Goal: Task Accomplishment & Management: Use online tool/utility

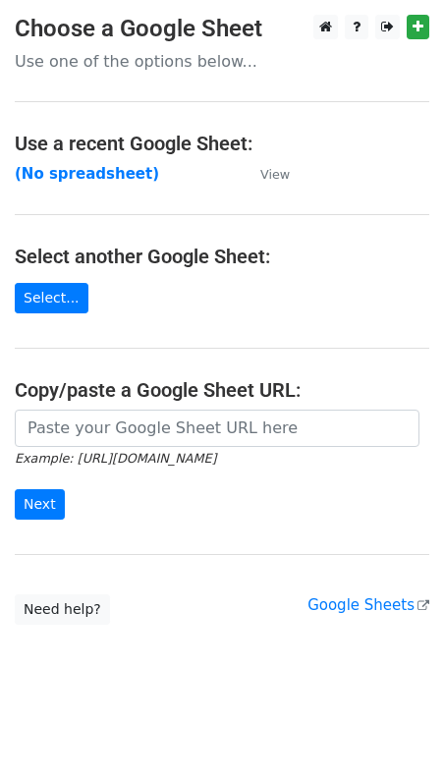
click at [66, 69] on p "Use one of the options below..." at bounding box center [222, 61] width 414 height 21
click at [67, 60] on p "Use one of the options below..." at bounding box center [222, 61] width 414 height 21
click at [81, 178] on strong "(No spreadsheet)" at bounding box center [87, 174] width 144 height 18
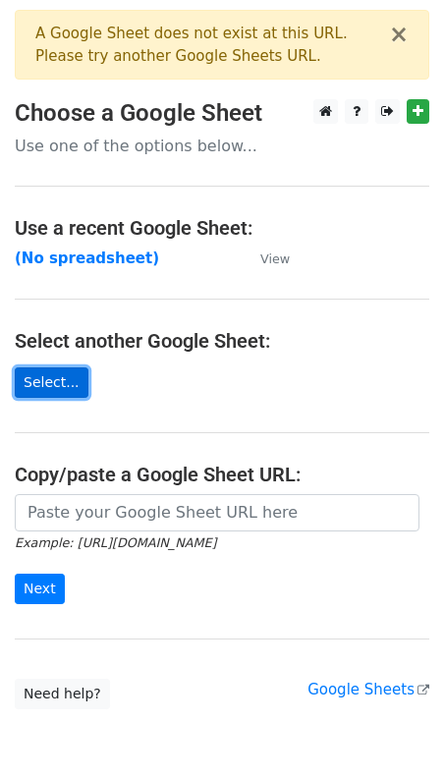
click at [40, 379] on link "Select..." at bounding box center [52, 382] width 74 height 30
click at [177, 153] on p "Use one of the options below..." at bounding box center [222, 146] width 414 height 21
click at [167, 153] on p "Use one of the options below..." at bounding box center [222, 146] width 414 height 21
click at [159, 145] on p "Use one of the options below..." at bounding box center [222, 146] width 414 height 21
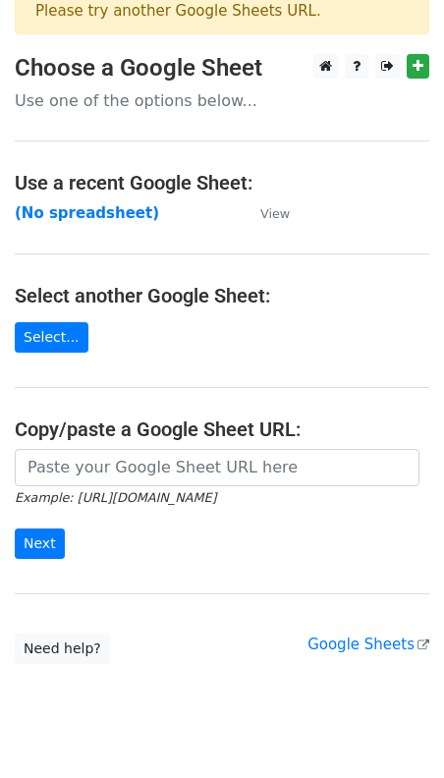
scroll to position [47, 0]
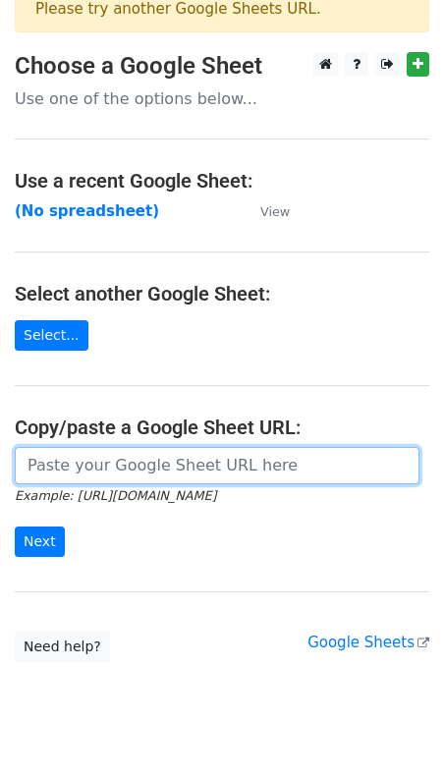
click at [78, 469] on input "url" at bounding box center [217, 465] width 405 height 37
paste input "https://docs.google.com/spreadsheets/d/1yANvVyp4ZWfOIaw-I35wf3L845EpA_XI/edit?g…"
type input "https://docs.google.com/spreadsheets/d/1yANvVyp4ZWfOIaw-I35wf3L845EpA_XI/edit?g…"
click at [15, 526] on input "Next" at bounding box center [40, 541] width 50 height 30
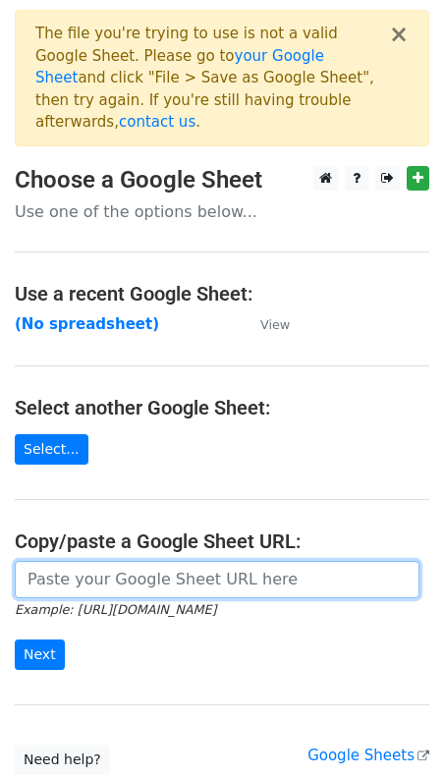
click at [75, 561] on input "url" at bounding box center [217, 579] width 405 height 37
paste input "https://docs.google.com/spreadsheets/d/12N0aEv7l9vTN36am_oSaj6dXdwt-1n51I62Mc2J…"
type input "https://docs.google.com/spreadsheets/d/12N0aEv7l9vTN36am_oSaj6dXdwt-1n51I62Mc2J…"
click at [15, 639] on input "Next" at bounding box center [40, 654] width 50 height 30
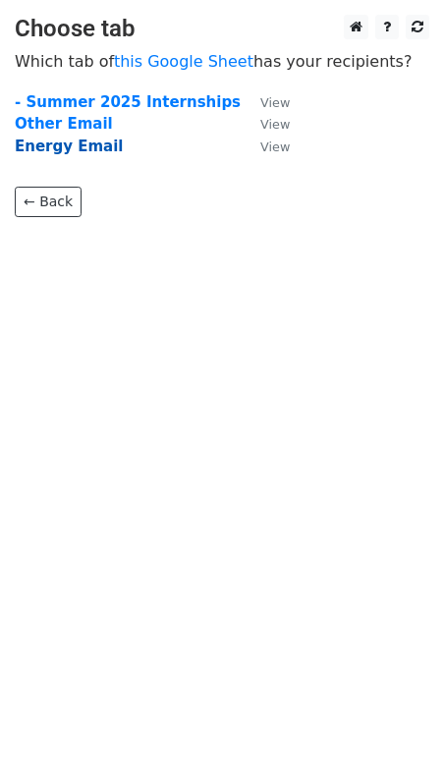
click at [74, 145] on strong "Energy Email" at bounding box center [69, 147] width 109 height 18
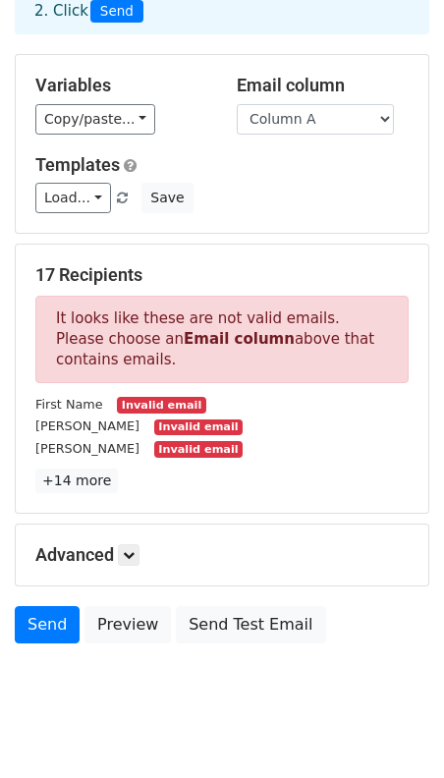
scroll to position [161, 0]
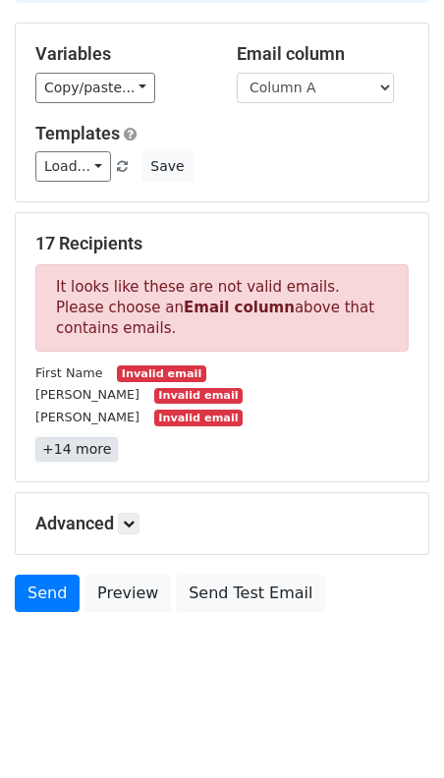
click at [98, 444] on link "+14 more" at bounding box center [76, 449] width 83 height 25
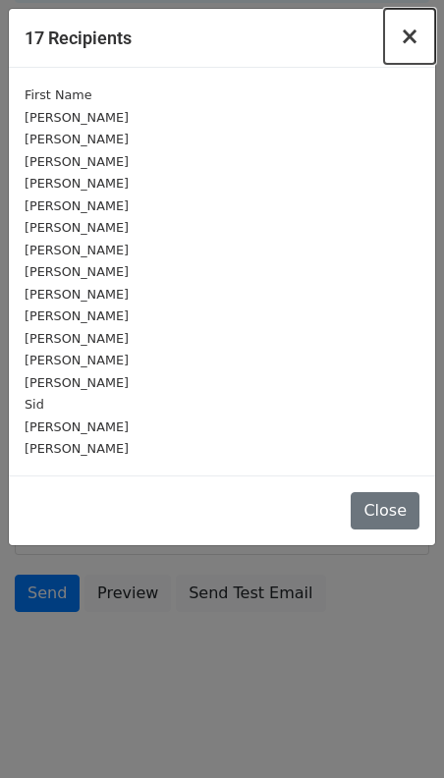
click at [412, 28] on span "×" at bounding box center [410, 37] width 20 height 28
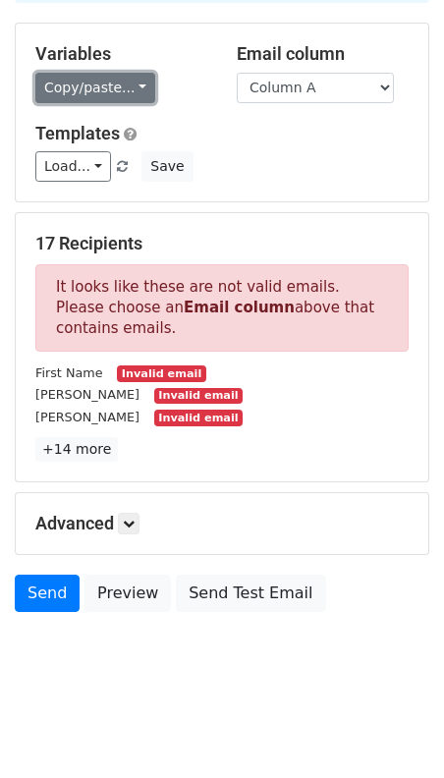
click at [119, 96] on link "Copy/paste..." at bounding box center [95, 88] width 120 height 30
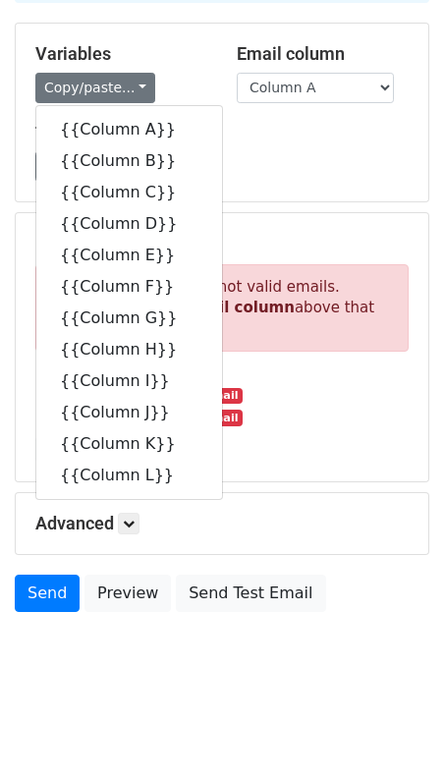
click at [163, 61] on h5 "Variables" at bounding box center [121, 54] width 172 height 22
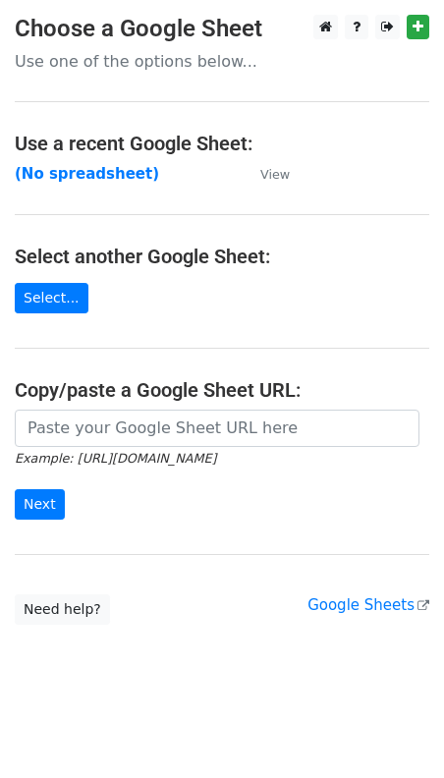
click at [43, 452] on small "Example: https://docs.google.com/spreadsheets/d/abc/edit" at bounding box center [115, 458] width 201 height 15
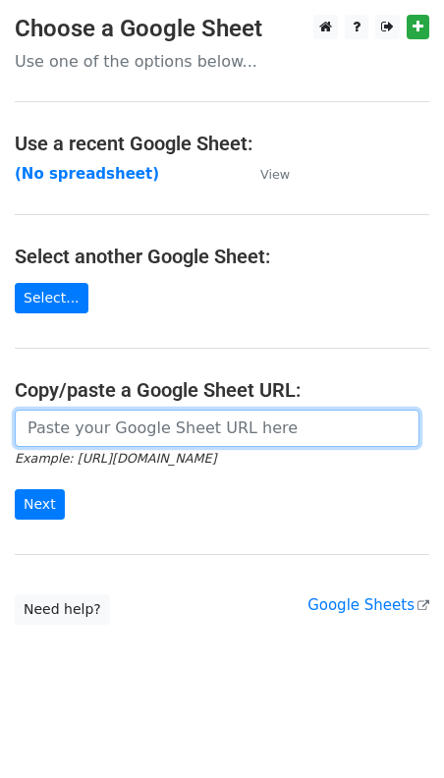
click at [44, 419] on input "url" at bounding box center [217, 428] width 405 height 37
paste input "https://docs.google.com/spreadsheets/d/12N0aEv7l9vTN36am_oSaj6dXdwt-1n51I62Mc2J…"
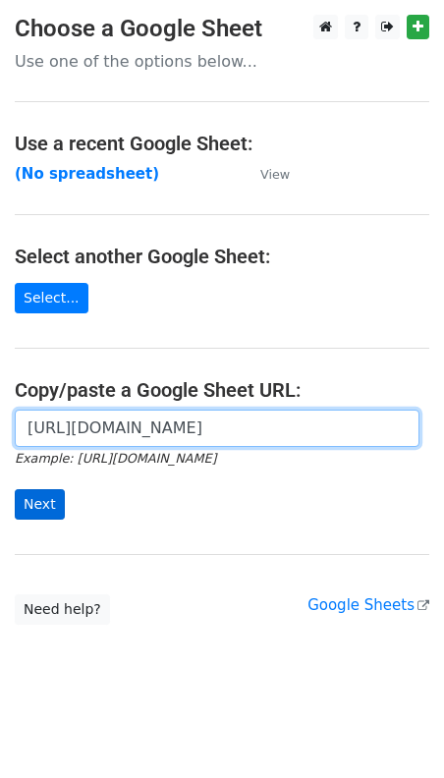
type input "https://docs.google.com/spreadsheets/d/12N0aEv7l9vTN36am_oSaj6dXdwt-1n51I62Mc2J…"
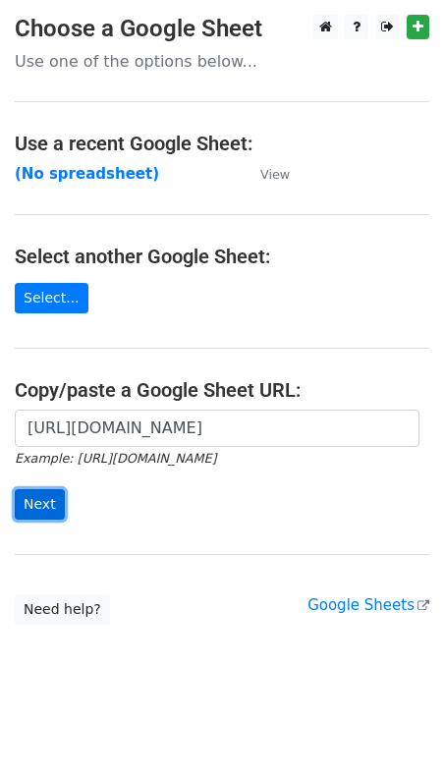
click at [31, 502] on input "Next" at bounding box center [40, 504] width 50 height 30
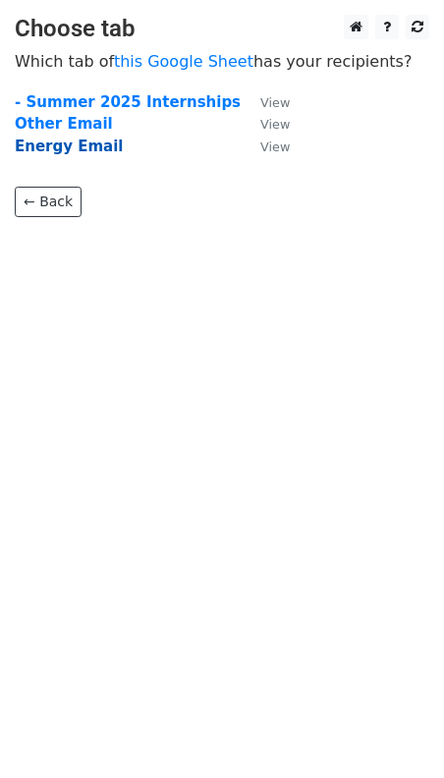
click at [69, 149] on strong "Energy Email" at bounding box center [69, 147] width 109 height 18
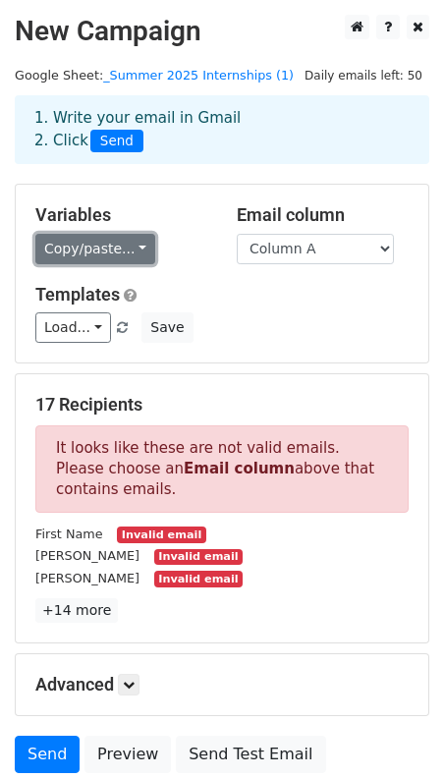
click at [103, 251] on link "Copy/paste..." at bounding box center [95, 249] width 120 height 30
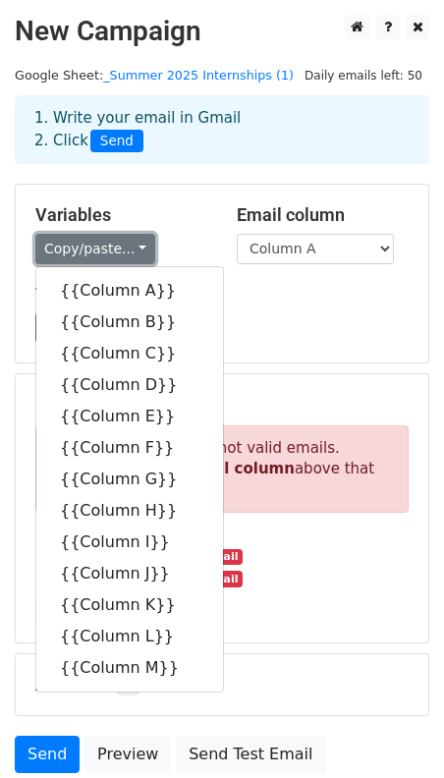
click at [104, 251] on link "Copy/paste..." at bounding box center [95, 249] width 120 height 30
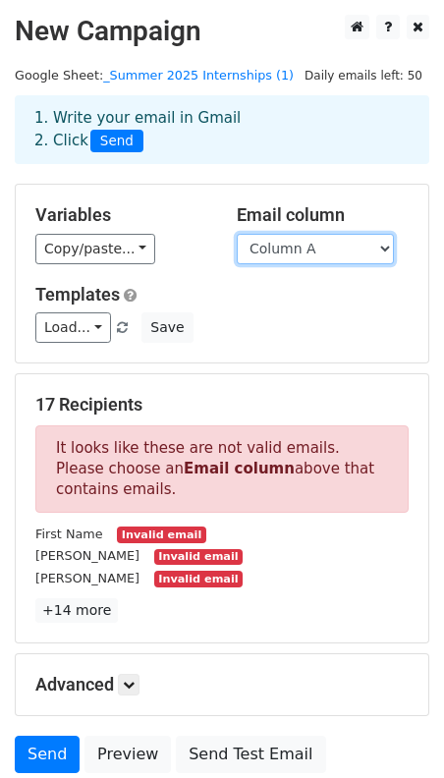
click at [264, 245] on select "Column A Column B Column C Column D Column E Column F Column G Column H Column …" at bounding box center [315, 249] width 157 height 30
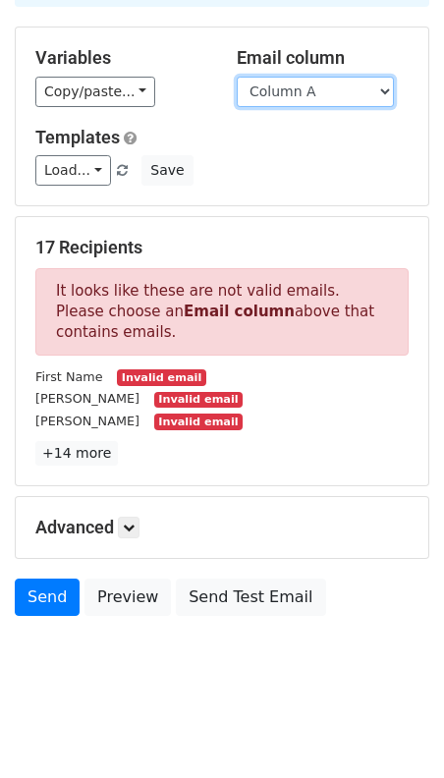
scroll to position [161, 0]
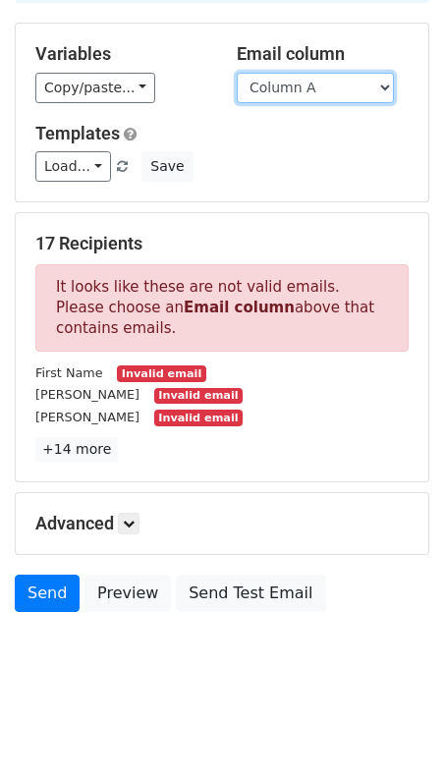
click at [266, 96] on select "Column A Column B Column C Column D Column E Column F Column G Column H Column …" at bounding box center [315, 88] width 157 height 30
click at [315, 83] on select "Column A Column B Column C Column D Column E Column F Column G Column H Column …" at bounding box center [315, 88] width 157 height 30
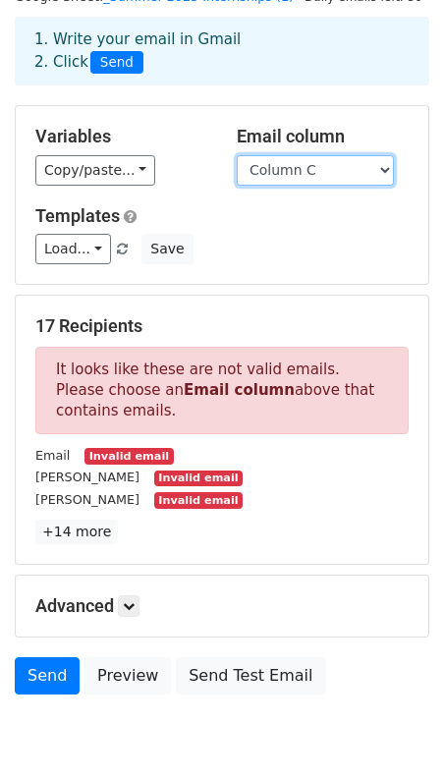
scroll to position [92, 0]
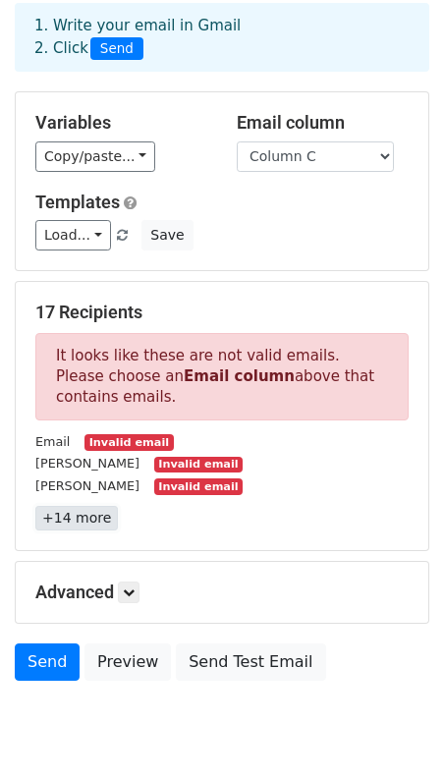
click at [79, 521] on link "+14 more" at bounding box center [76, 518] width 83 height 25
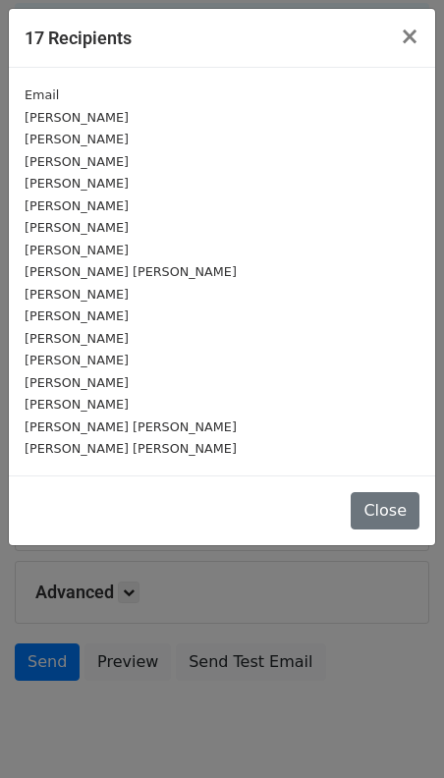
click at [81, 320] on small "Sam Houmaoui" at bounding box center [77, 315] width 104 height 15
click at [413, 41] on span "×" at bounding box center [410, 37] width 20 height 28
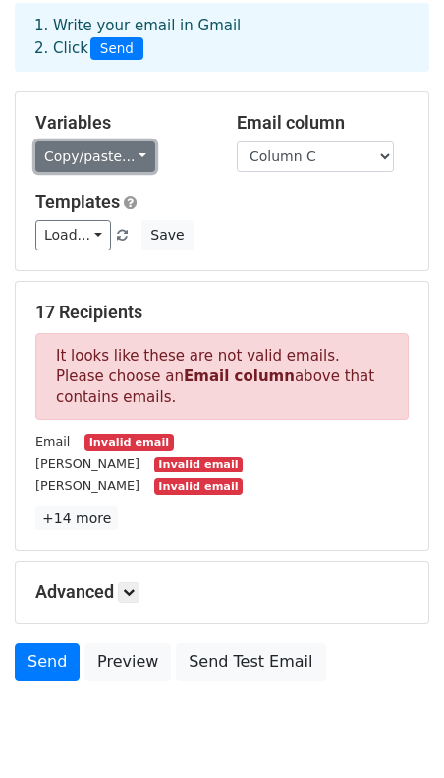
click at [119, 158] on link "Copy/paste..." at bounding box center [95, 156] width 120 height 30
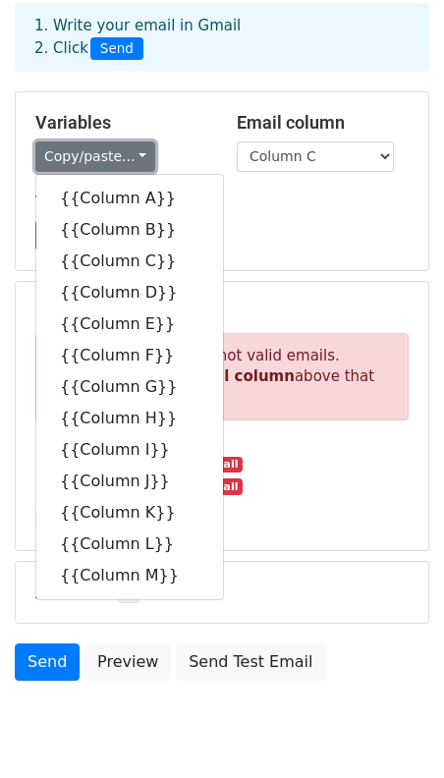
click at [120, 158] on link "Copy/paste..." at bounding box center [95, 156] width 120 height 30
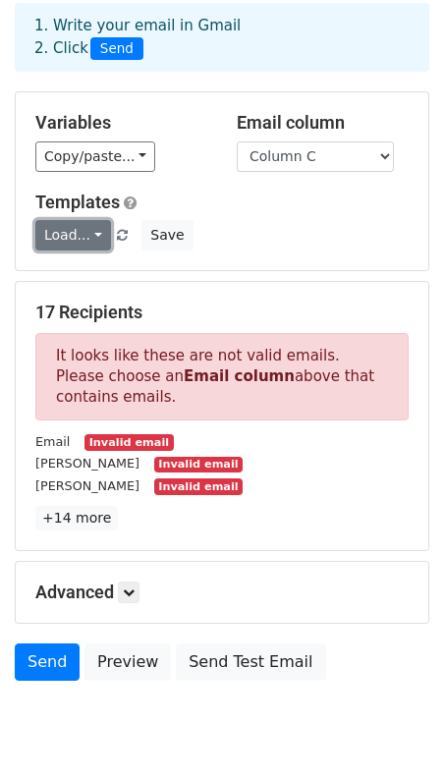
click at [73, 238] on link "Load..." at bounding box center [73, 235] width 76 height 30
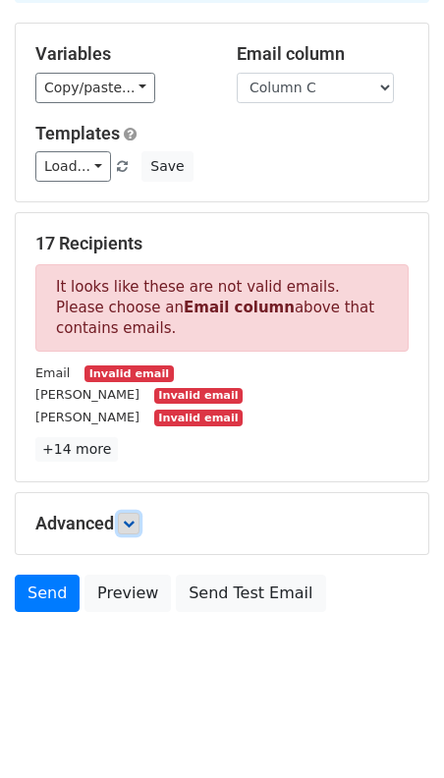
click at [139, 518] on link at bounding box center [129, 524] width 22 height 22
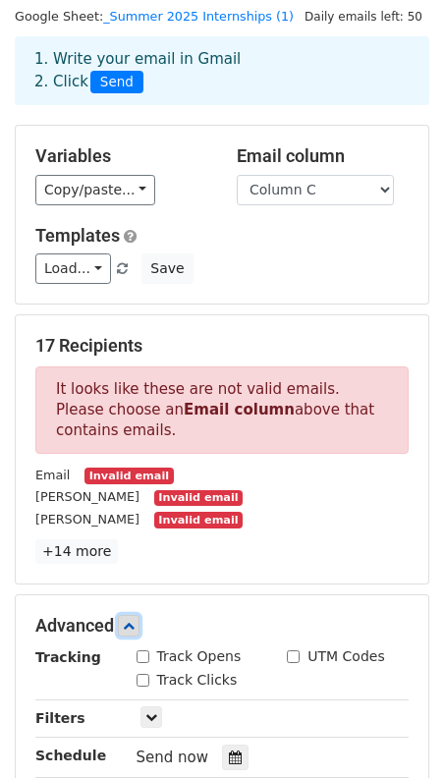
scroll to position [0, 0]
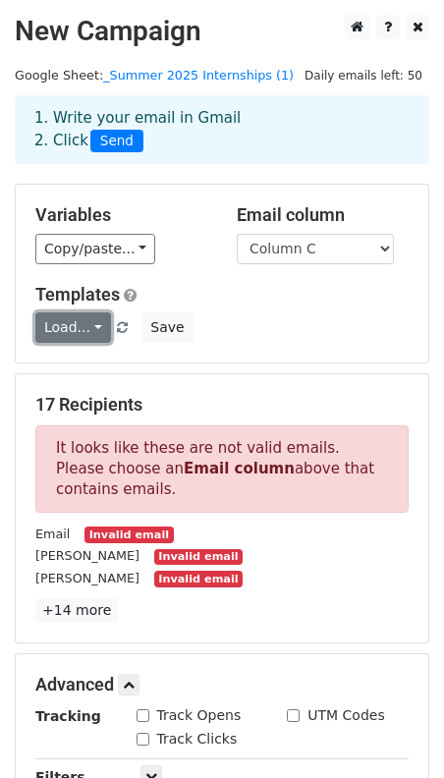
click at [90, 324] on link "Load..." at bounding box center [73, 327] width 76 height 30
click at [231, 313] on div "Load... No templates saved Save" at bounding box center [222, 327] width 403 height 30
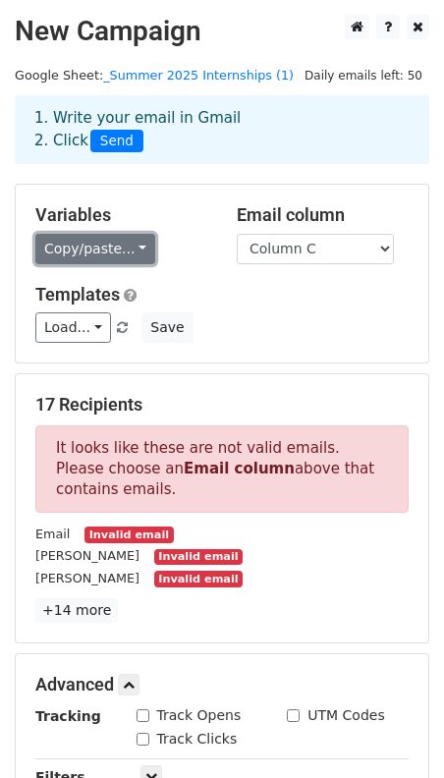
click at [137, 258] on link "Copy/paste..." at bounding box center [95, 249] width 120 height 30
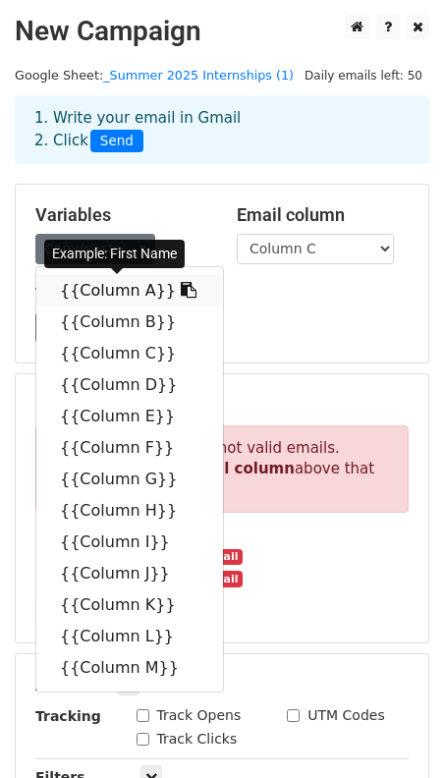
click at [134, 286] on link "{{Column A}}" at bounding box center [129, 290] width 187 height 31
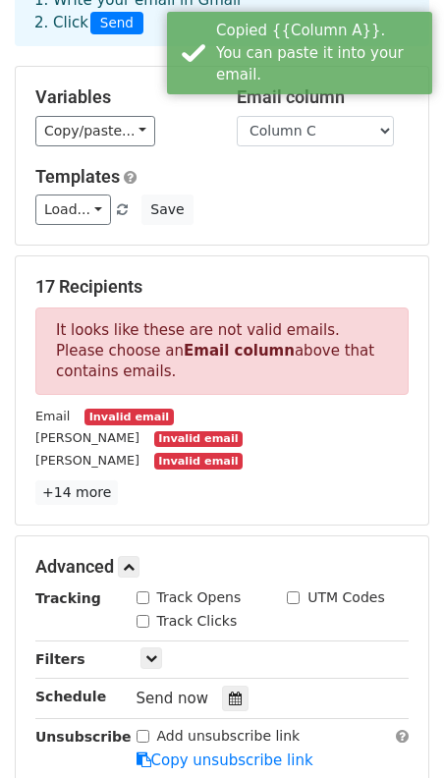
scroll to position [122, 0]
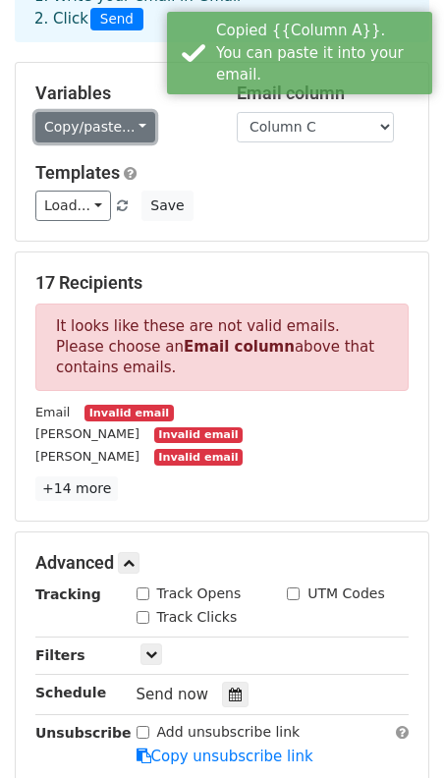
click at [110, 136] on link "Copy/paste..." at bounding box center [95, 127] width 120 height 30
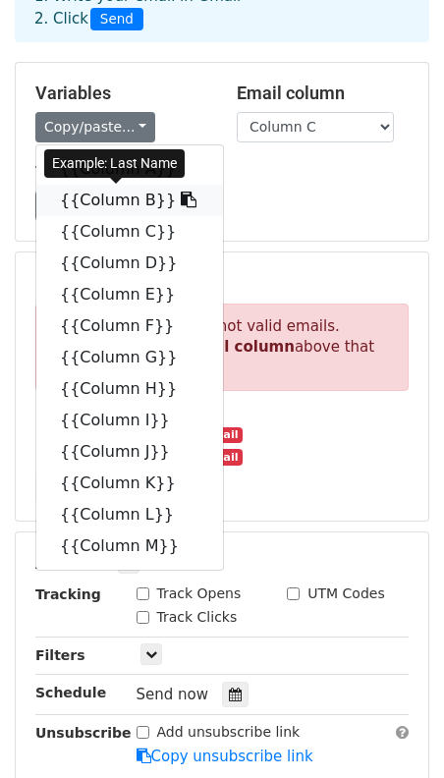
click at [110, 195] on link "{{Column B}}" at bounding box center [129, 200] width 187 height 31
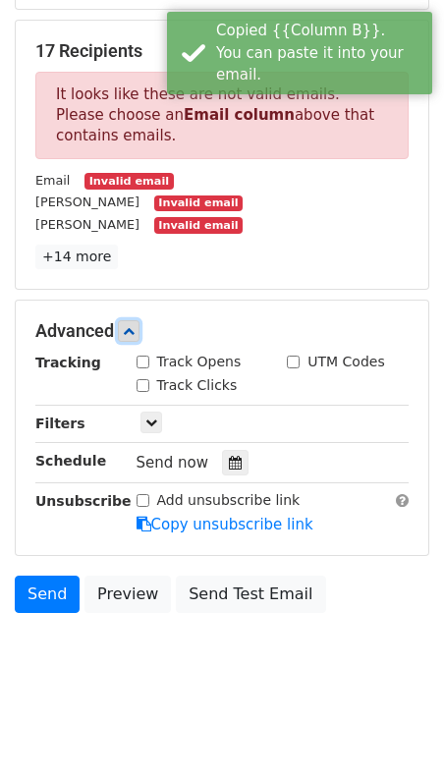
click at [135, 328] on icon at bounding box center [129, 331] width 12 height 12
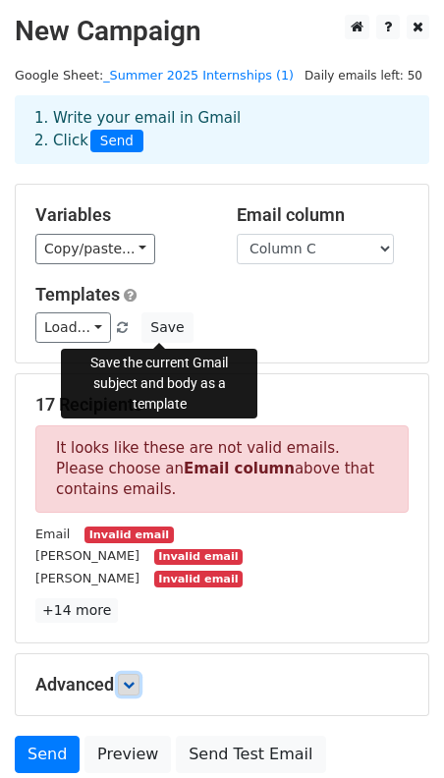
scroll to position [161, 0]
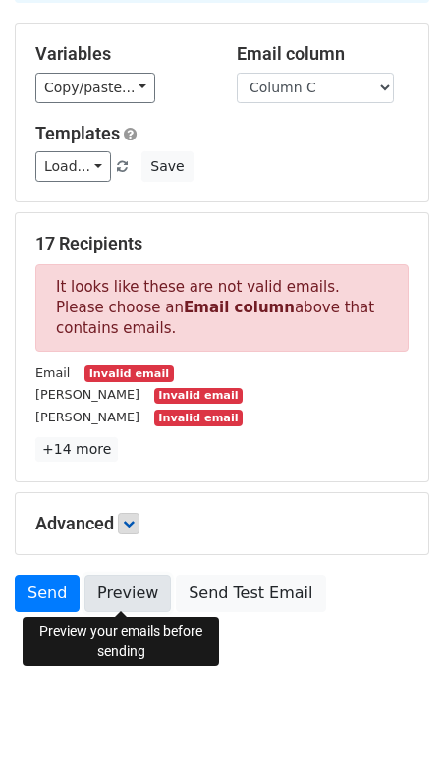
click at [123, 587] on link "Preview" at bounding box center [127, 593] width 86 height 37
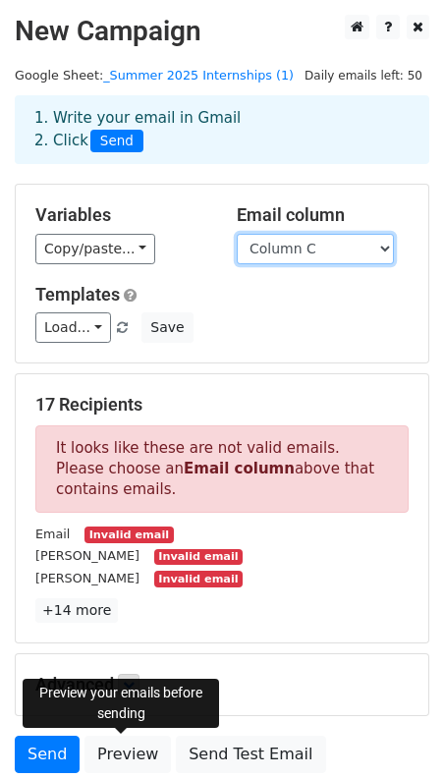
click at [306, 244] on select "Column A Column B Column C Column D Column E Column F Column G Column H Column …" at bounding box center [315, 249] width 157 height 30
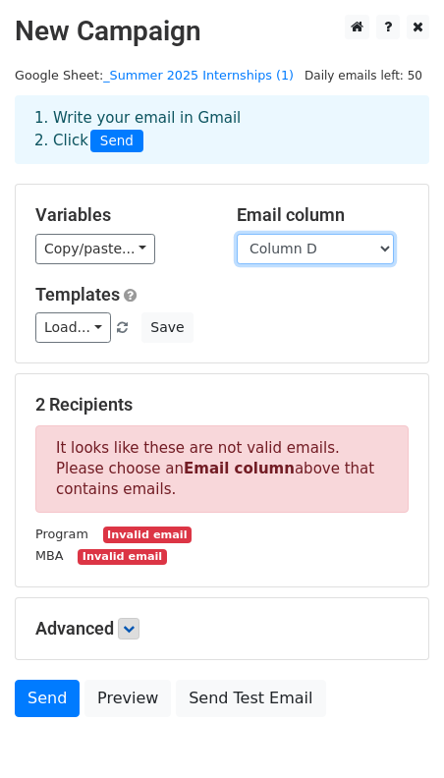
click at [292, 241] on select "Column A Column B Column C Column D Column E Column F Column G Column H Column …" at bounding box center [315, 249] width 157 height 30
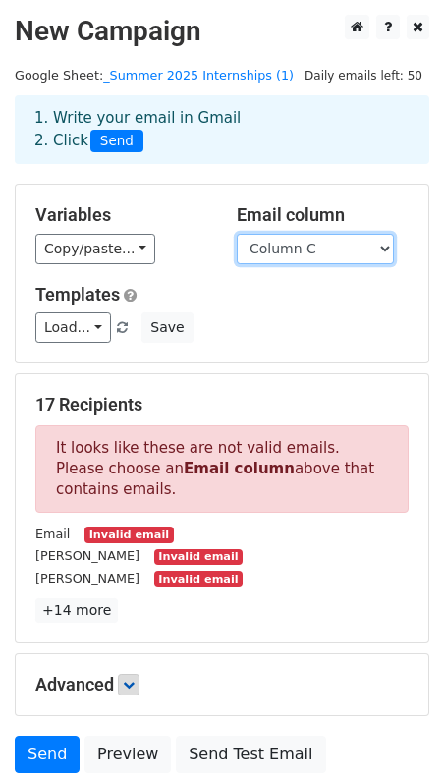
click at [307, 238] on select "Column A Column B Column C Column D Column E Column F Column G Column H Column …" at bounding box center [315, 249] width 157 height 30
select select "Column D"
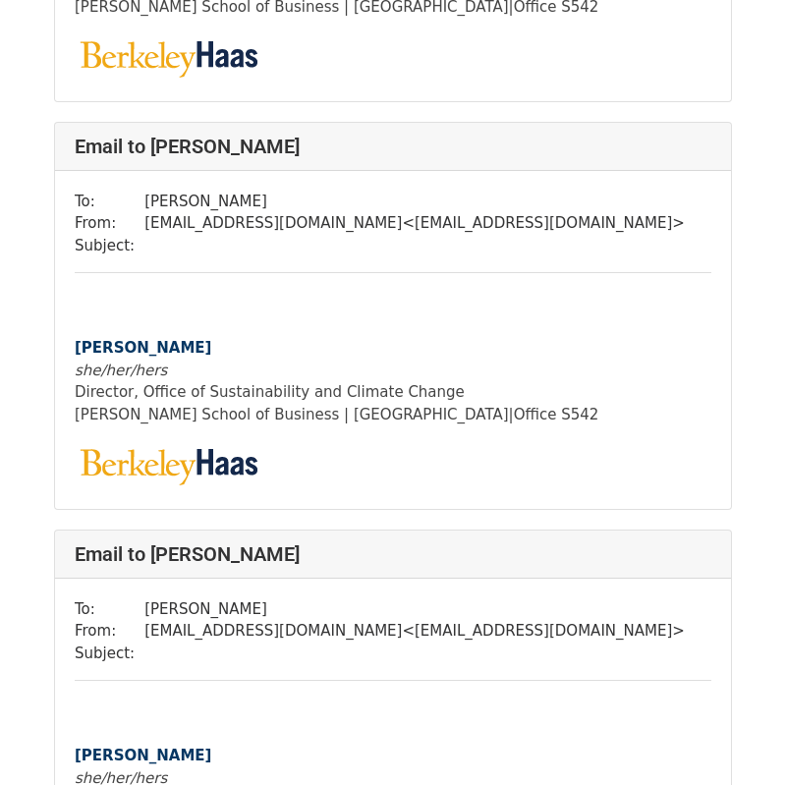
scroll to position [2138, 0]
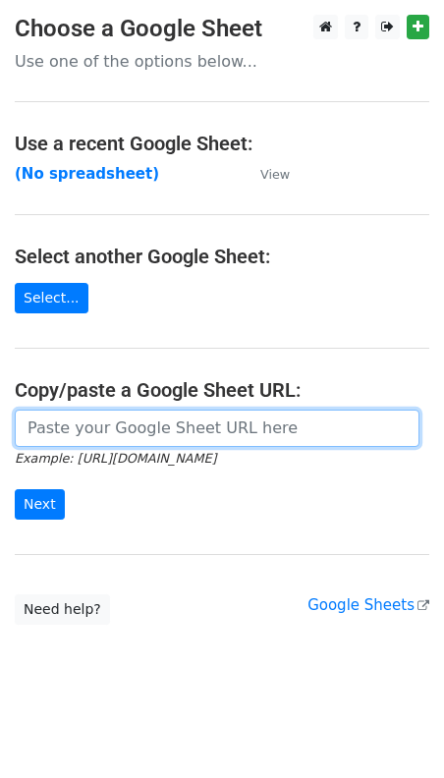
click at [62, 421] on input "url" at bounding box center [217, 428] width 405 height 37
paste input "https://docs.google.com/spreadsheets/d/12N0aEv7l9vTN36am_oSaj6dXdwt-1n51I62Mc2J…"
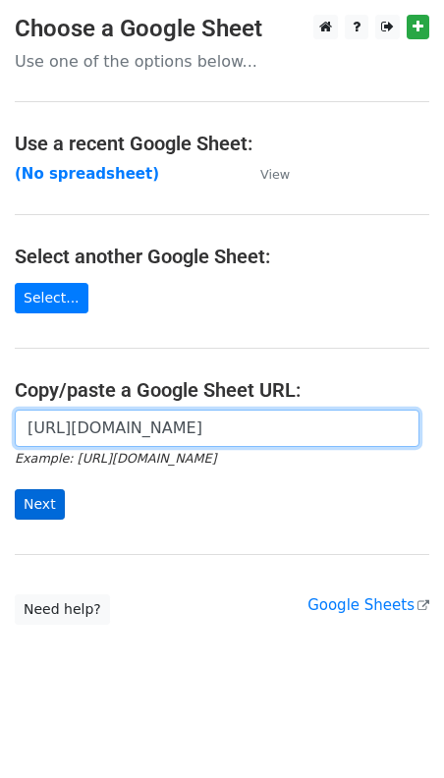
type input "https://docs.google.com/spreadsheets/d/12N0aEv7l9vTN36am_oSaj6dXdwt-1n51I62Mc2J…"
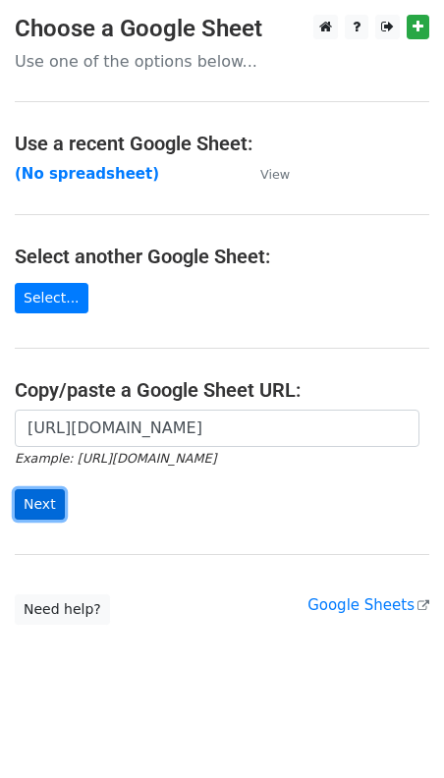
click at [42, 498] on input "Next" at bounding box center [40, 504] width 50 height 30
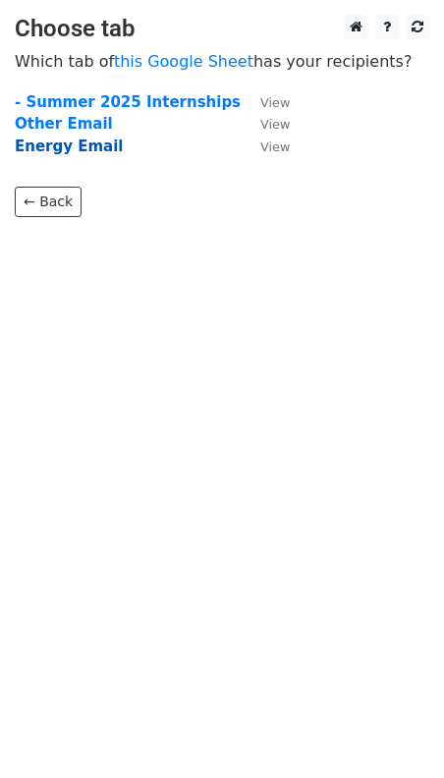
click at [28, 144] on strong "Energy Email" at bounding box center [69, 147] width 109 height 18
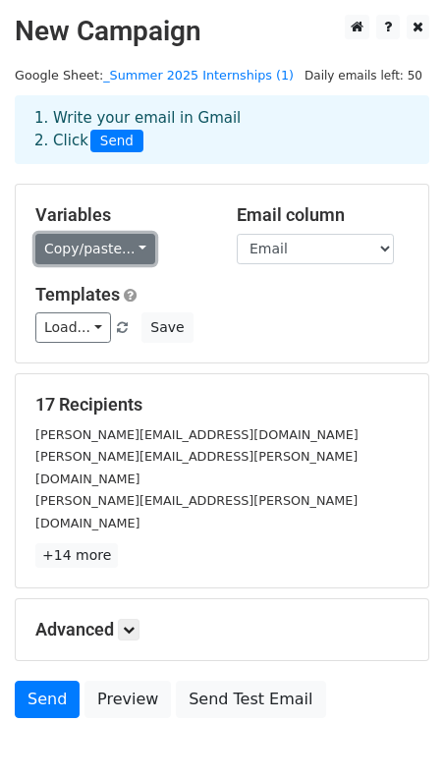
click at [102, 248] on link "Copy/paste..." at bounding box center [95, 249] width 120 height 30
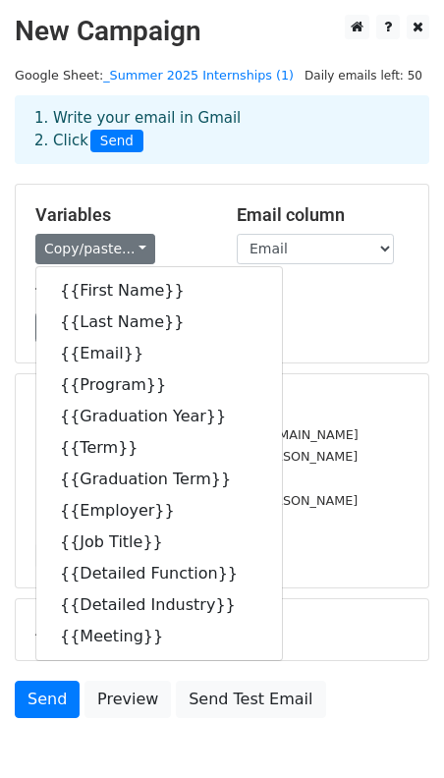
click at [200, 215] on h5 "Variables" at bounding box center [121, 215] width 172 height 22
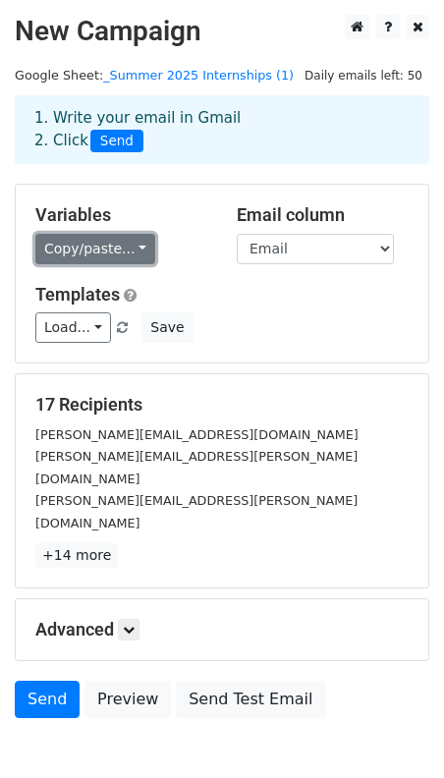
click at [66, 254] on link "Copy/paste..." at bounding box center [95, 249] width 120 height 30
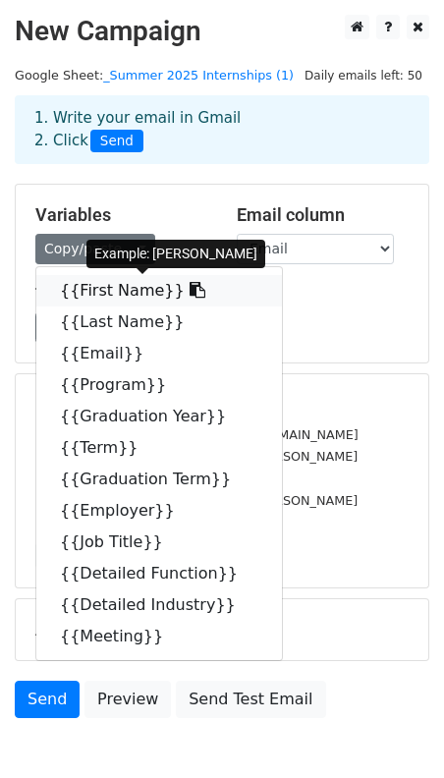
click at [73, 296] on link "{{First Name}}" at bounding box center [159, 290] width 246 height 31
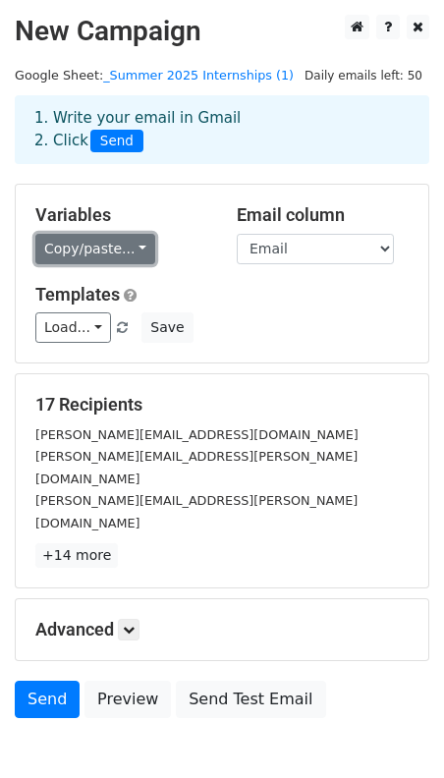
click at [111, 245] on link "Copy/paste..." at bounding box center [95, 249] width 120 height 30
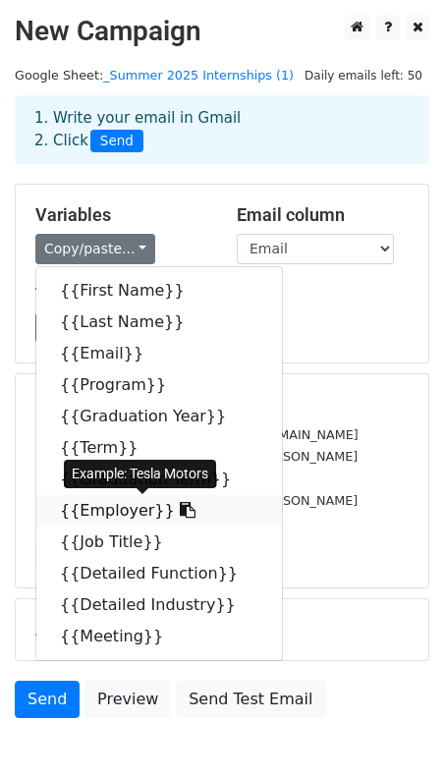
click at [107, 500] on link "{{Employer}}" at bounding box center [159, 510] width 246 height 31
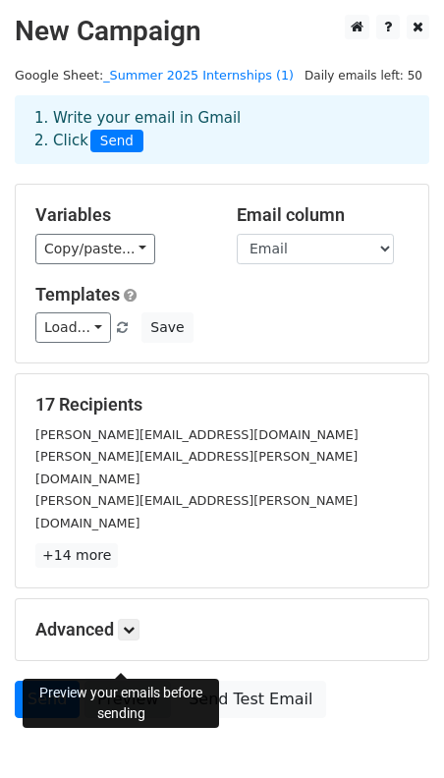
click at [120, 681] on link "Preview" at bounding box center [127, 699] width 86 height 37
click at [97, 681] on link "Preview" at bounding box center [127, 699] width 86 height 37
click at [115, 681] on link "Preview" at bounding box center [127, 699] width 86 height 37
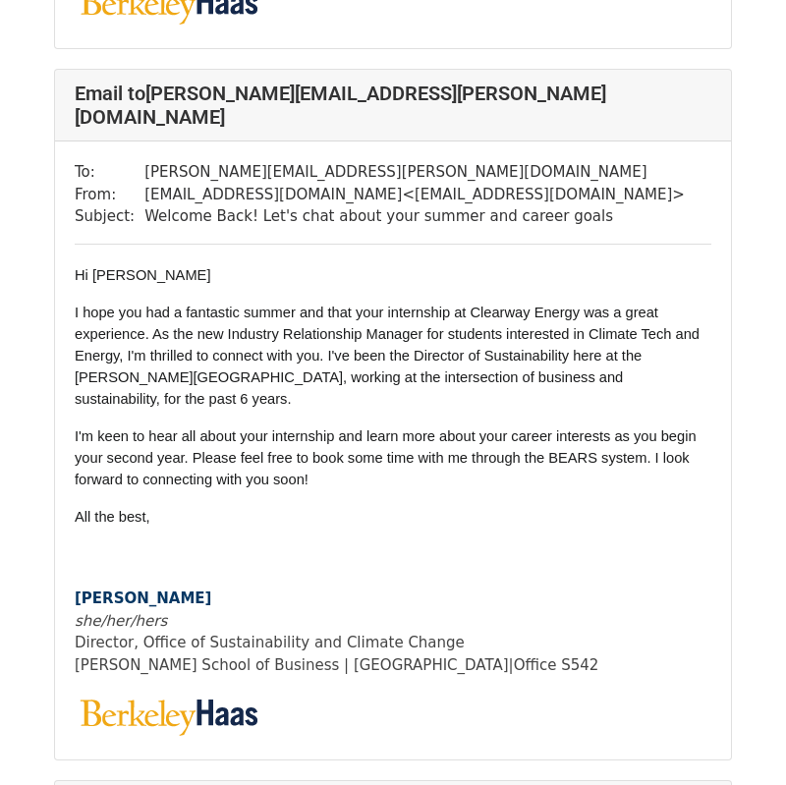
scroll to position [1492, 0]
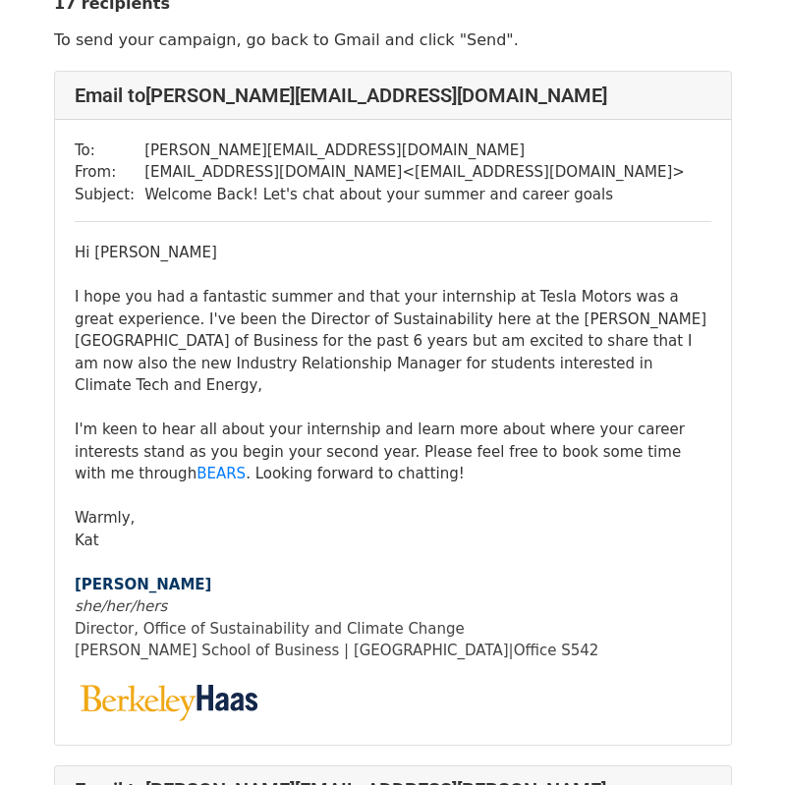
scroll to position [74, 0]
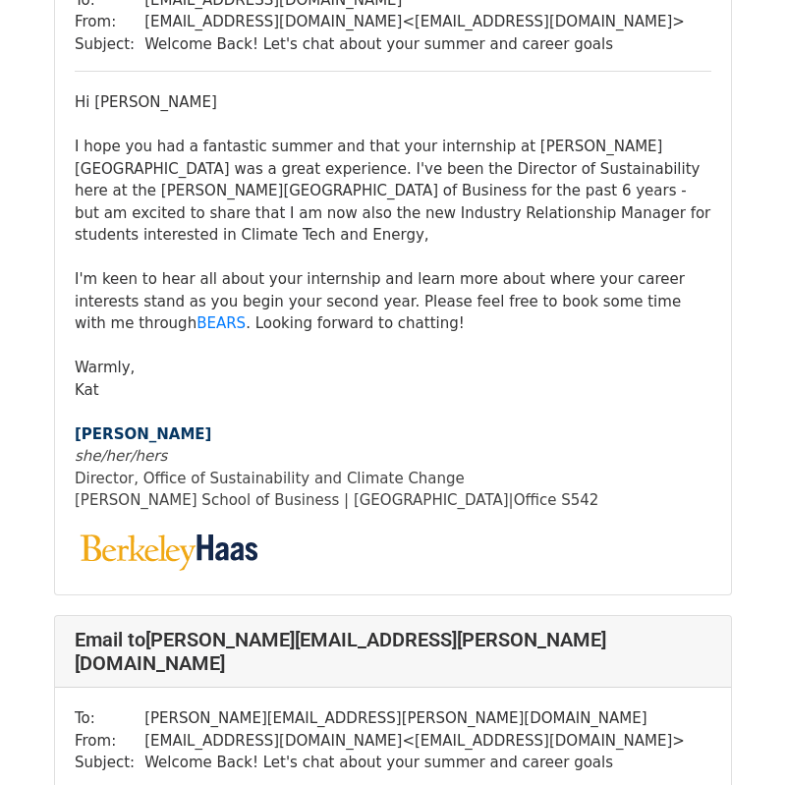
scroll to position [10021, 0]
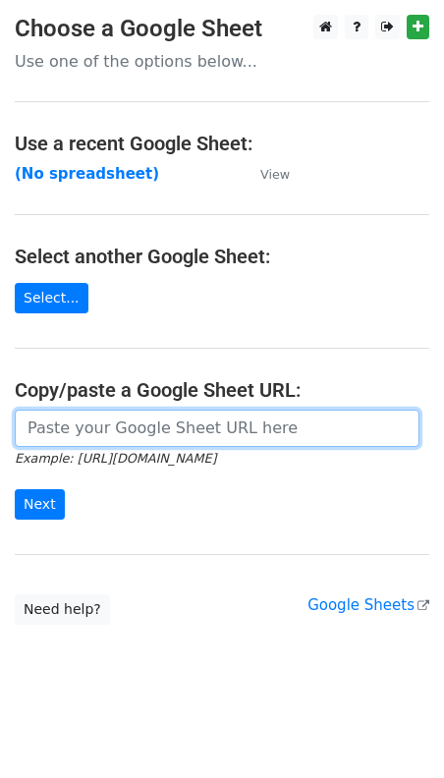
click at [121, 429] on input "url" at bounding box center [217, 428] width 405 height 37
paste input "https://docs.google.com/spreadsheets/d/12N0aEv7l9vTN36am_oSaj6dXdwt-1n51I62Mc2J…"
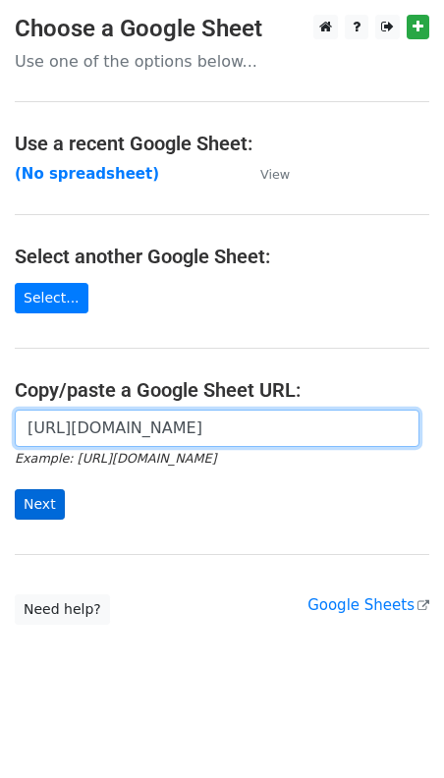
type input "https://docs.google.com/spreadsheets/d/12N0aEv7l9vTN36am_oSaj6dXdwt-1n51I62Mc2J…"
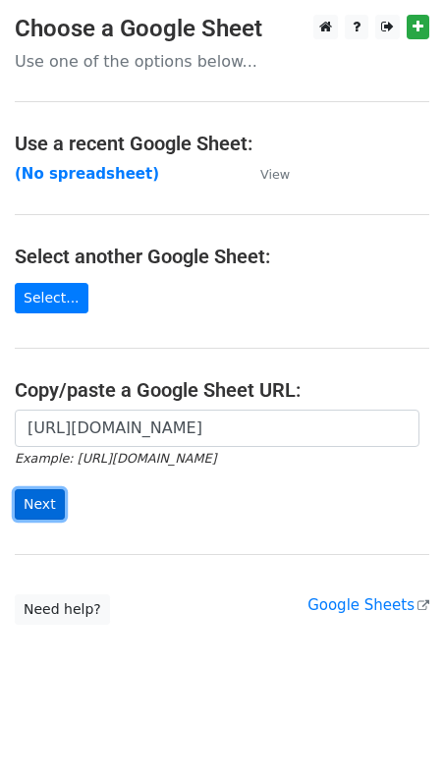
click at [35, 511] on input "Next" at bounding box center [40, 504] width 50 height 30
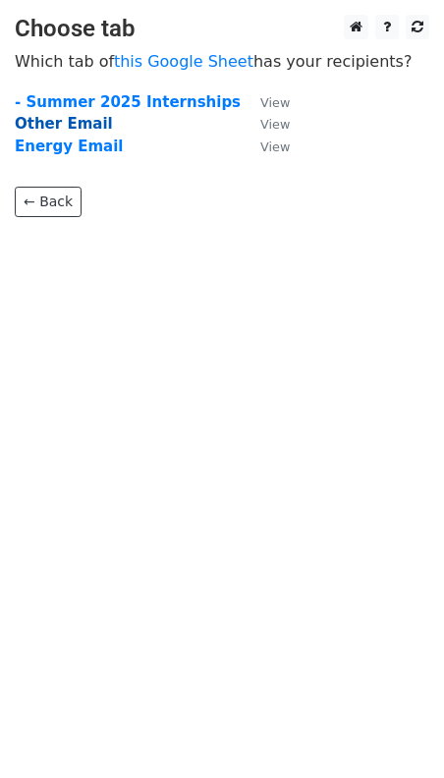
click at [49, 123] on strong "Other Email" at bounding box center [64, 124] width 98 height 18
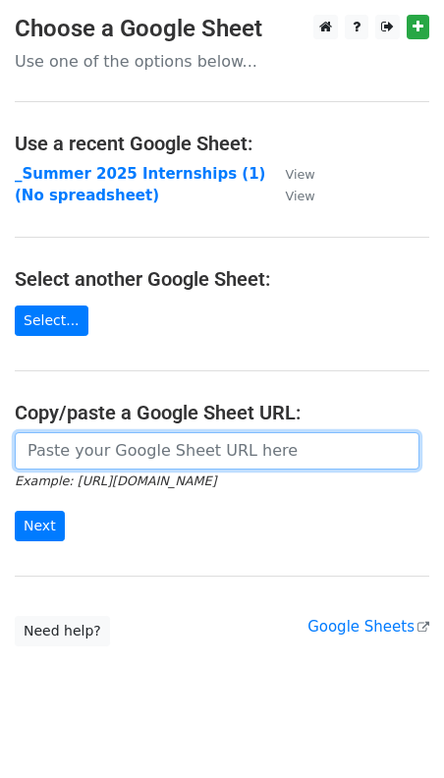
click at [66, 464] on input "url" at bounding box center [217, 450] width 405 height 37
paste input "https://docs.google.com/spreadsheets/d/12N0aEv7l9vTN36am_oSaj6dXdwt-1n51I62Mc2J…"
type input "https://docs.google.com/spreadsheets/d/12N0aEv7l9vTN36am_oSaj6dXdwt-1n51I62Mc2J…"
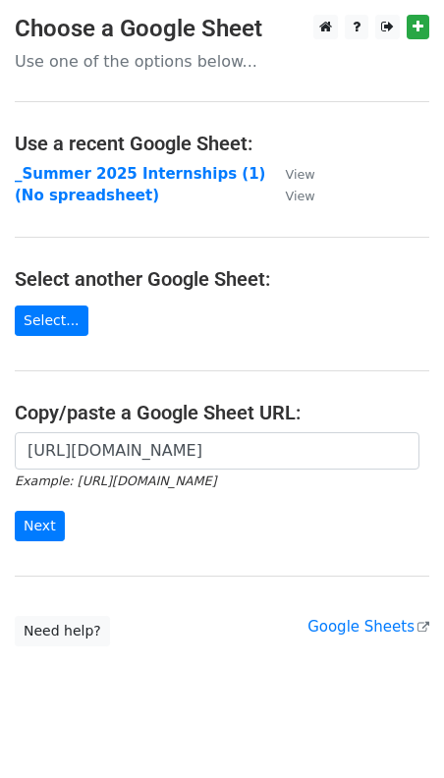
scroll to position [0, 0]
click at [19, 508] on form "https://docs.google.com/spreadsheets/d/12N0aEv7l9vTN36am_oSaj6dXdwt-1n51I62Mc2J…" at bounding box center [222, 487] width 414 height 110
click at [28, 523] on input "Next" at bounding box center [40, 526] width 50 height 30
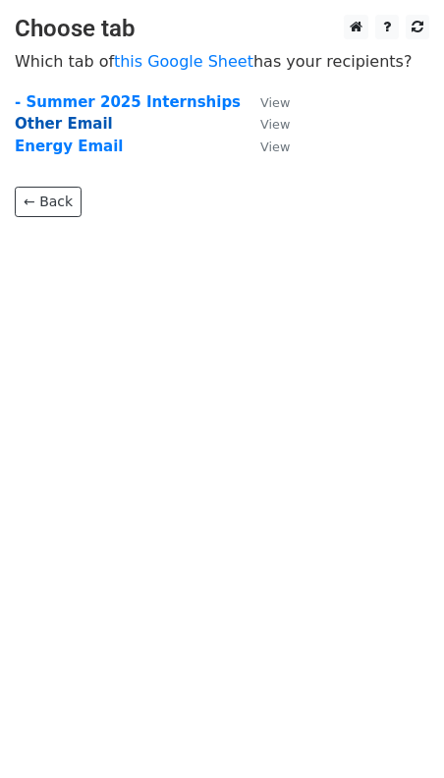
click at [35, 125] on strong "Other Email" at bounding box center [64, 124] width 98 height 18
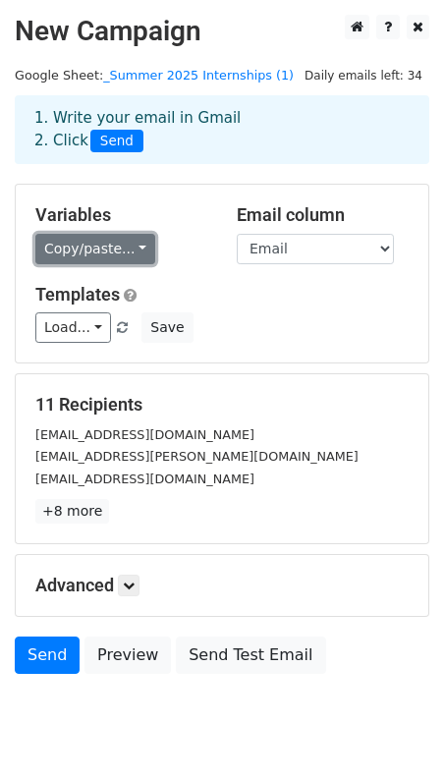
click at [121, 245] on link "Copy/paste..." at bounding box center [95, 249] width 120 height 30
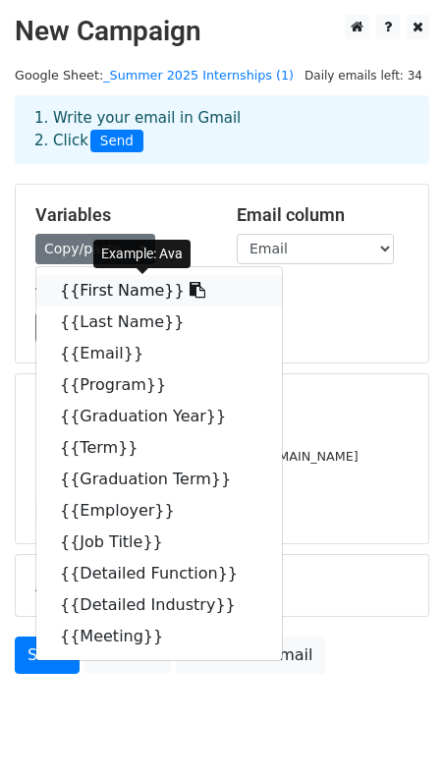
click at [83, 286] on link "{{First Name}}" at bounding box center [159, 290] width 246 height 31
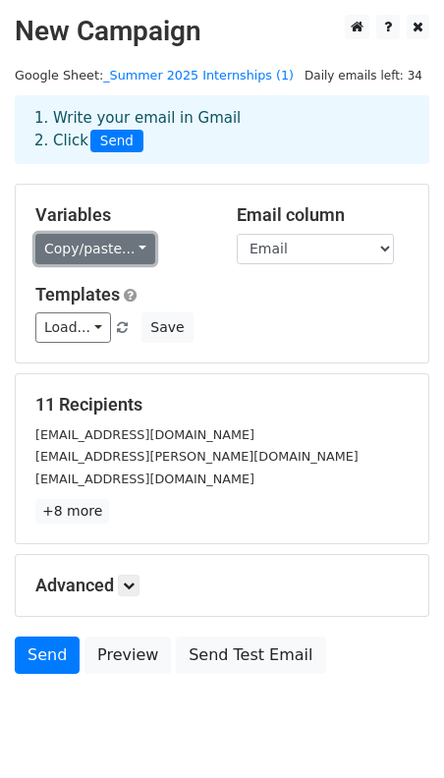
click at [39, 245] on link "Copy/paste..." at bounding box center [95, 249] width 120 height 30
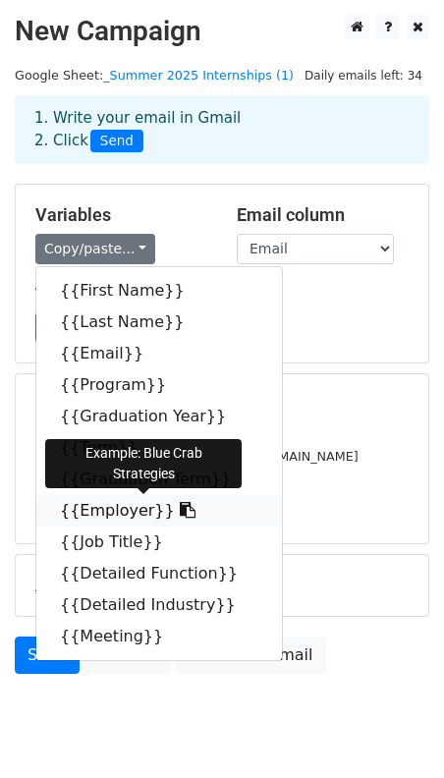
click at [95, 502] on link "{{Employer}}" at bounding box center [159, 510] width 246 height 31
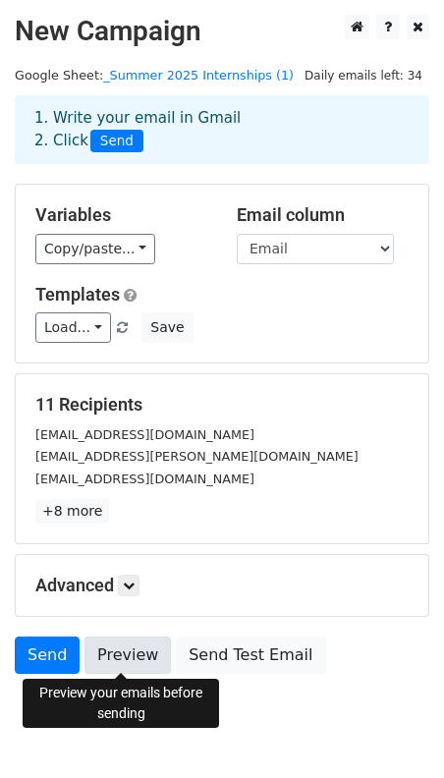
click at [93, 648] on link "Preview" at bounding box center [127, 654] width 86 height 37
click at [108, 654] on link "Preview" at bounding box center [127, 654] width 86 height 37
click at [103, 648] on link "Preview" at bounding box center [127, 654] width 86 height 37
click at [121, 645] on link "Preview" at bounding box center [127, 654] width 86 height 37
click at [108, 670] on link "Preview" at bounding box center [127, 654] width 86 height 37
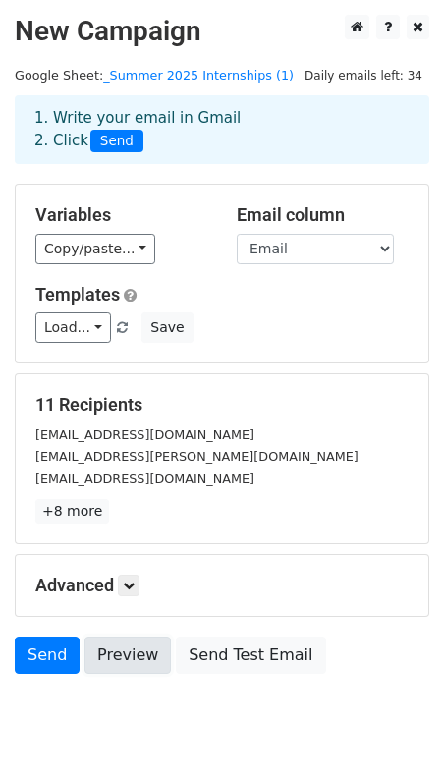
click at [108, 666] on link "Preview" at bounding box center [127, 654] width 86 height 37
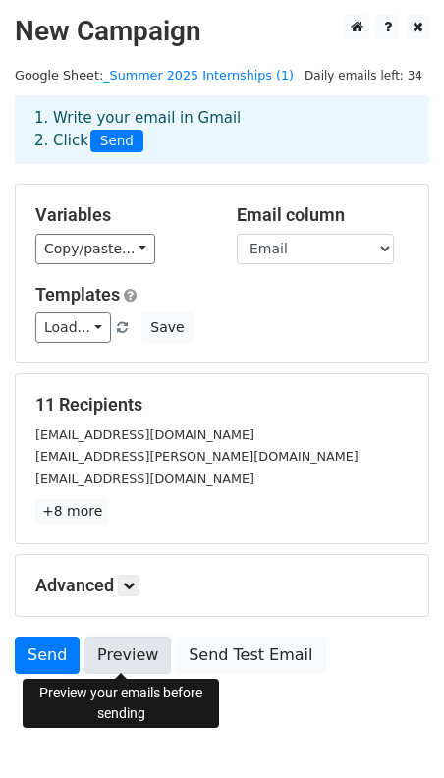
click at [119, 655] on link "Preview" at bounding box center [127, 654] width 86 height 37
click at [119, 653] on link "Preview" at bounding box center [127, 654] width 86 height 37
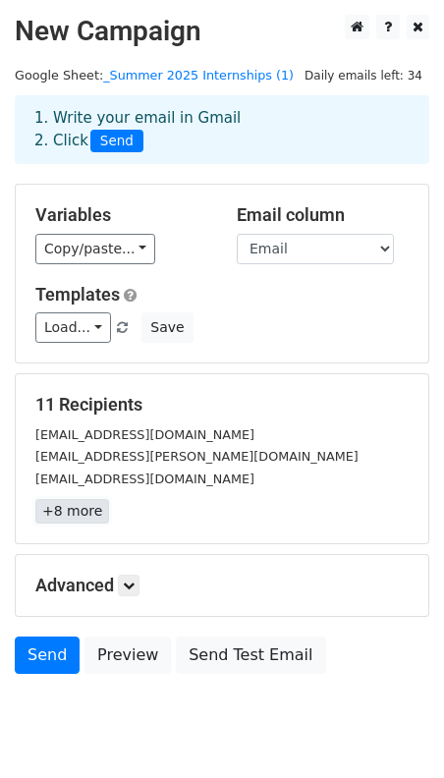
click at [77, 512] on link "+8 more" at bounding box center [72, 511] width 74 height 25
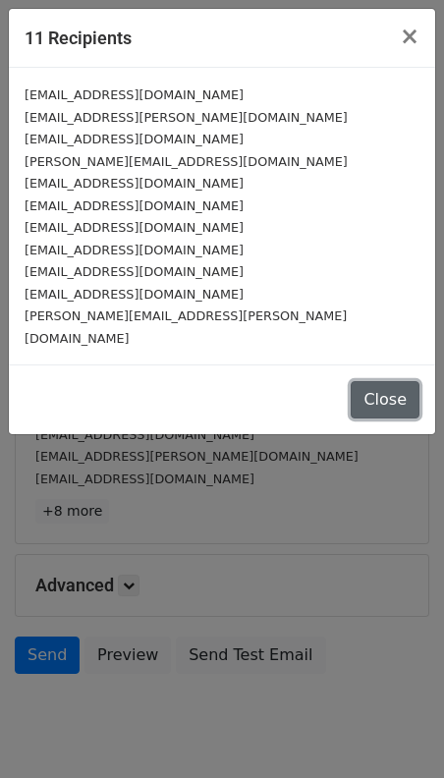
click at [375, 386] on button "Close" at bounding box center [385, 399] width 69 height 37
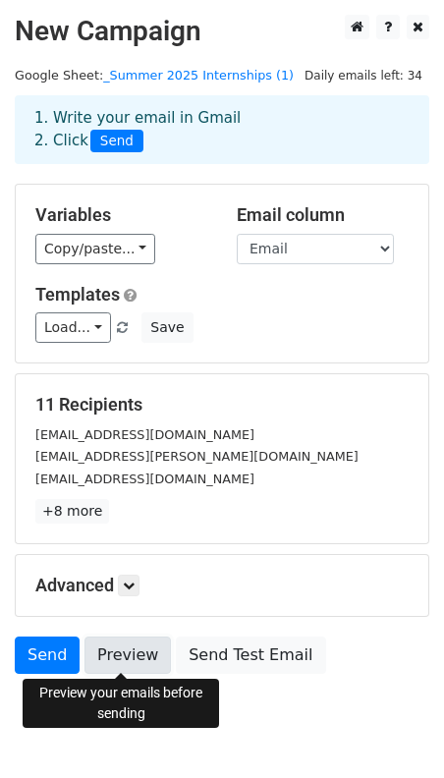
click at [115, 669] on link "Preview" at bounding box center [127, 654] width 86 height 37
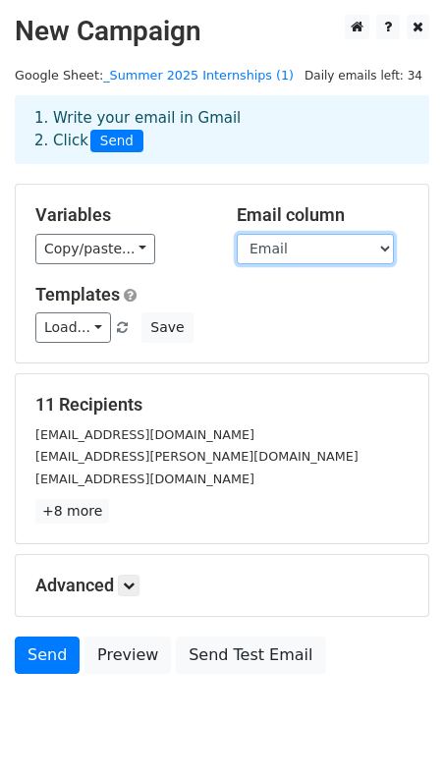
click at [321, 249] on select "First Name Last Name Email Program Graduation Year Term Graduation Term Employe…" at bounding box center [315, 249] width 157 height 30
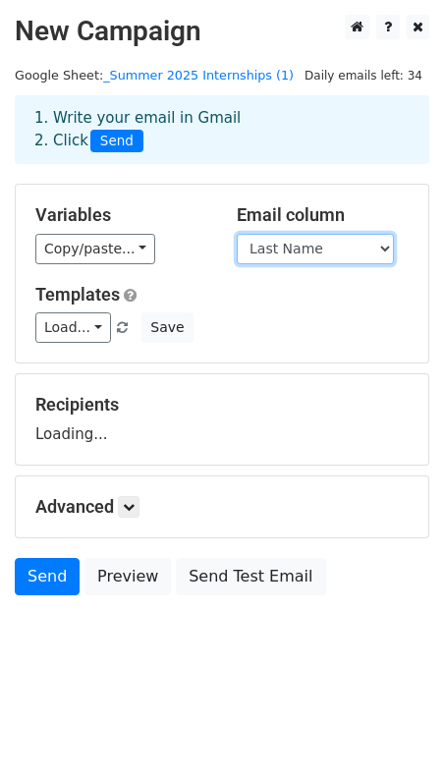
click at [294, 248] on select "First Name Last Name Email Program Graduation Year Term Graduation Term Employe…" at bounding box center [315, 249] width 157 height 30
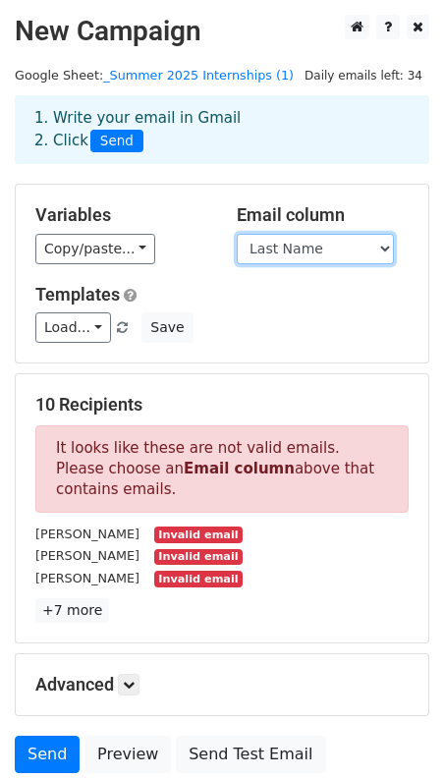
select select "Email"
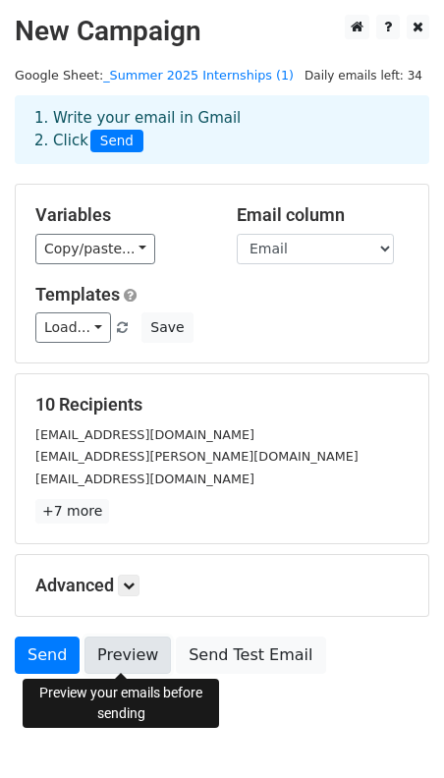
click at [114, 648] on link "Preview" at bounding box center [127, 654] width 86 height 37
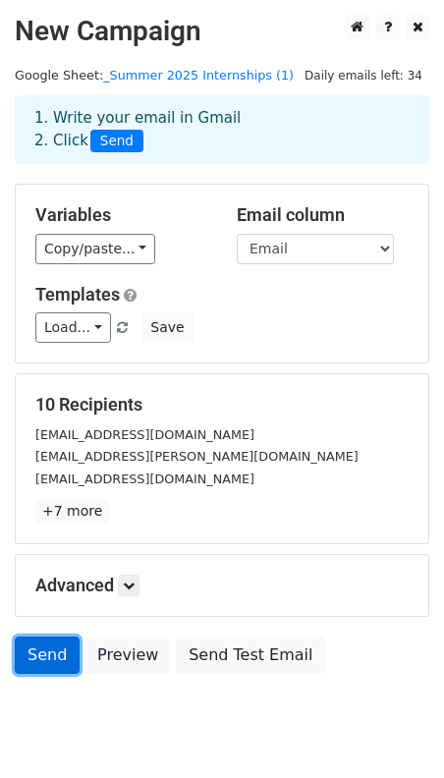
click at [54, 655] on link "Send" at bounding box center [47, 654] width 65 height 37
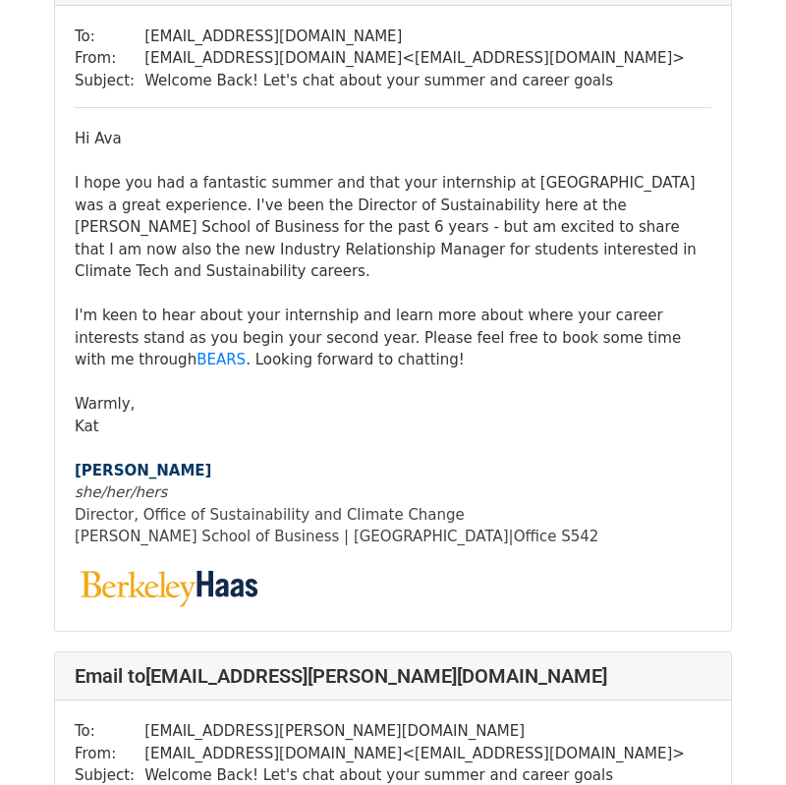
scroll to position [208, 0]
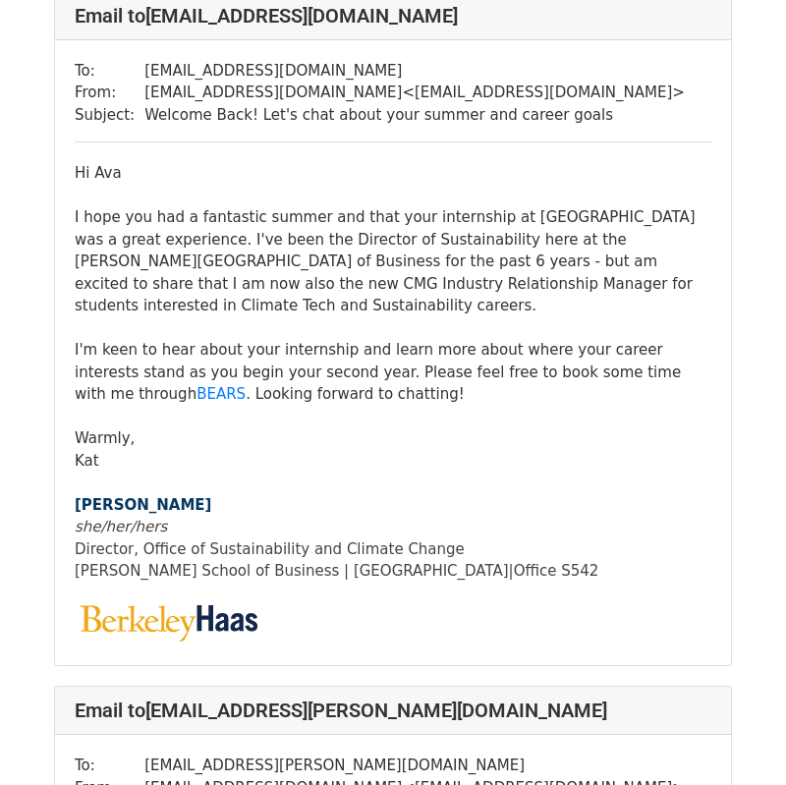
scroll to position [150, 0]
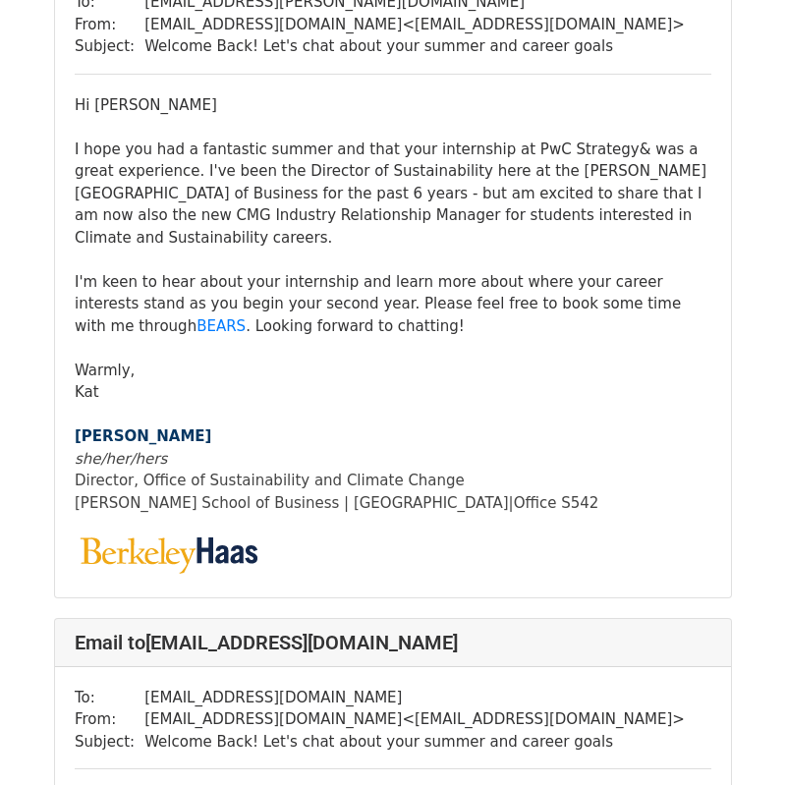
scroll to position [933, 0]
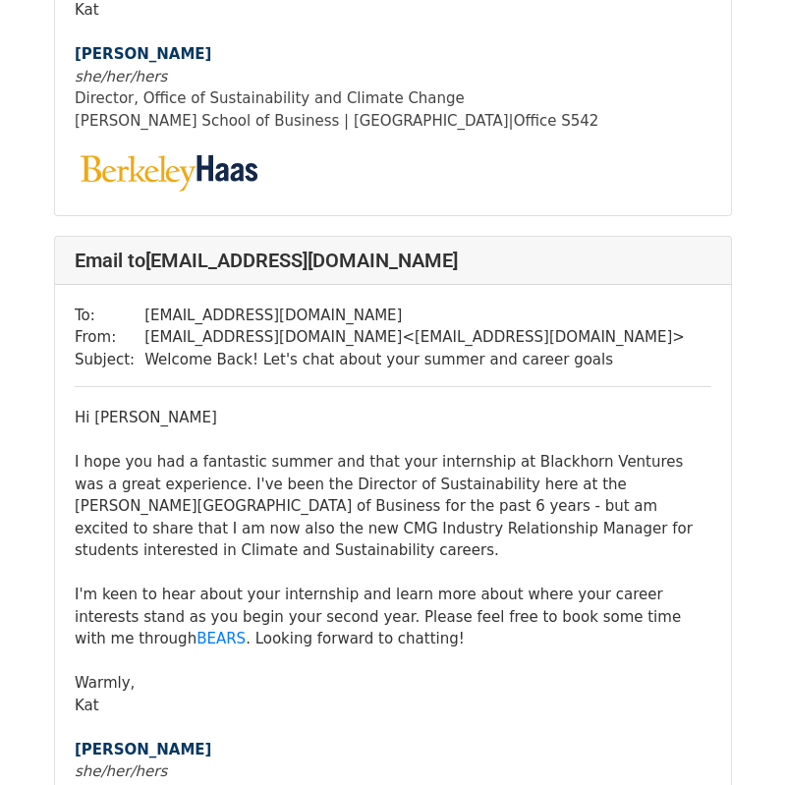
scroll to position [2826, 0]
